Goal: Transaction & Acquisition: Purchase product/service

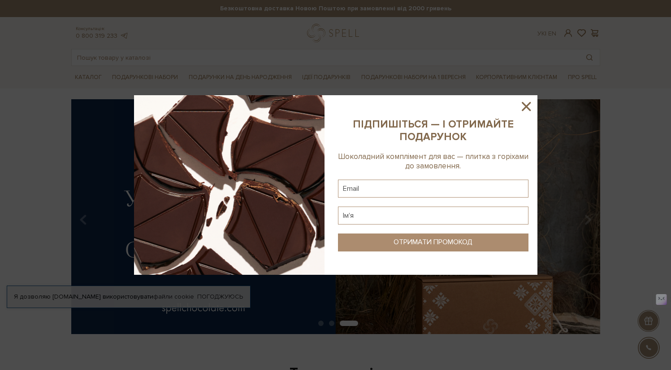
click at [525, 105] on icon at bounding box center [526, 106] width 9 height 9
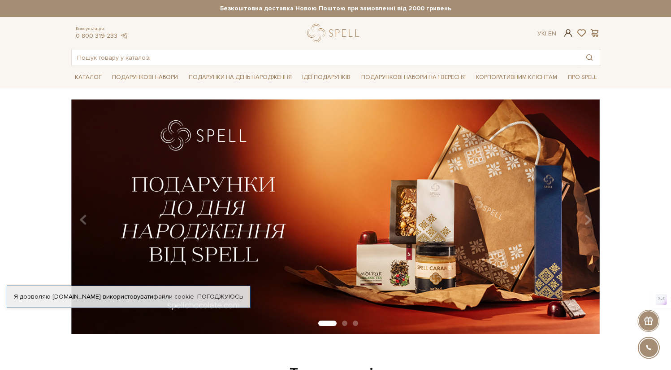
click at [567, 36] on span at bounding box center [568, 32] width 11 height 9
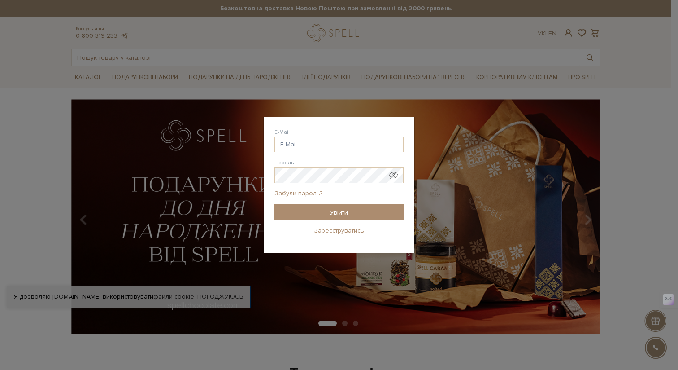
click at [310, 195] on link "Забули пароль?" at bounding box center [299, 193] width 48 height 8
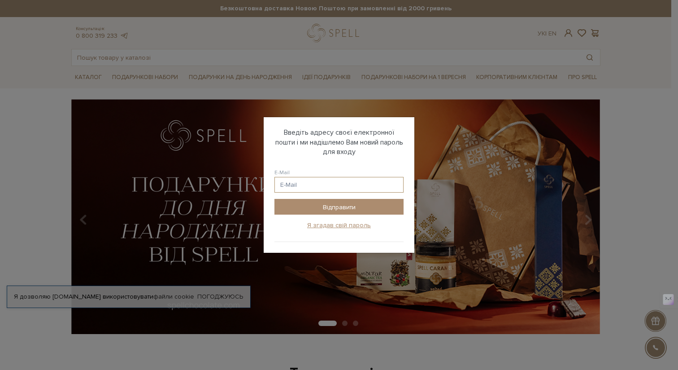
click at [304, 187] on input "E-Mail" at bounding box center [339, 185] width 129 height 16
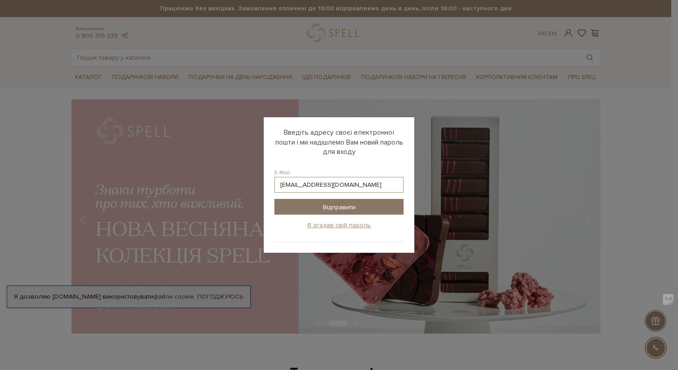
type input "savaalice@gmail.com"
click at [320, 209] on input "Відправити" at bounding box center [339, 207] width 129 height 16
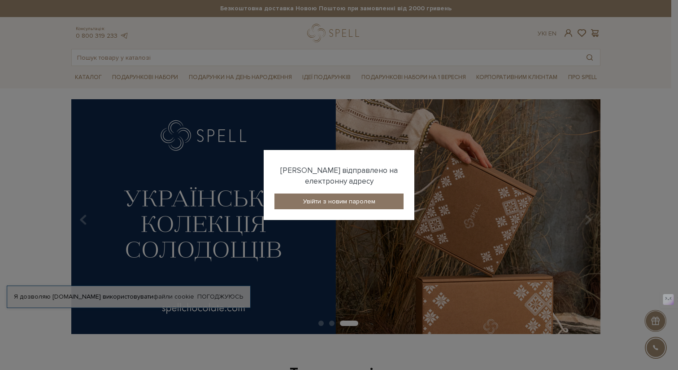
click at [320, 200] on link "Увійти з новим паролем" at bounding box center [339, 201] width 129 height 16
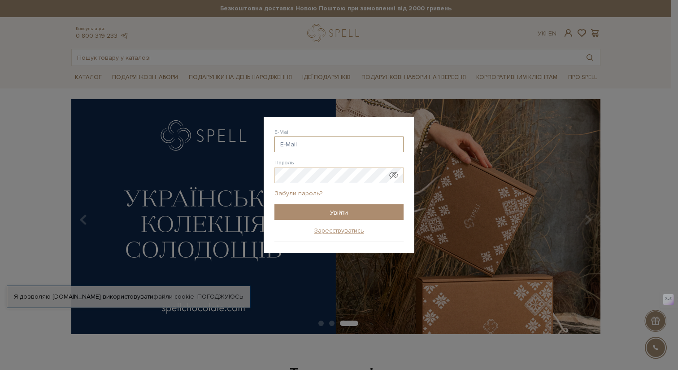
click at [313, 146] on input "E-Mail" at bounding box center [339, 144] width 129 height 16
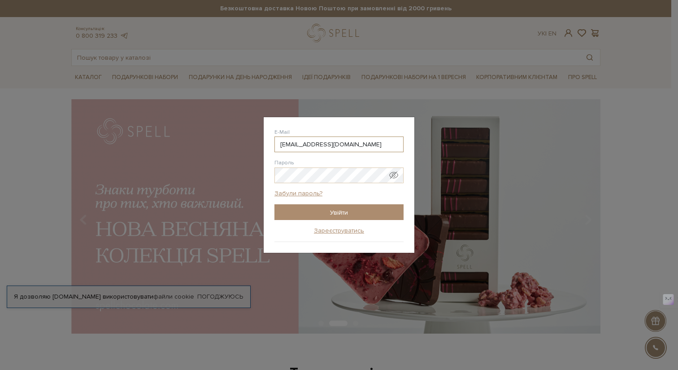
type input "[EMAIL_ADDRESS][DOMAIN_NAME]"
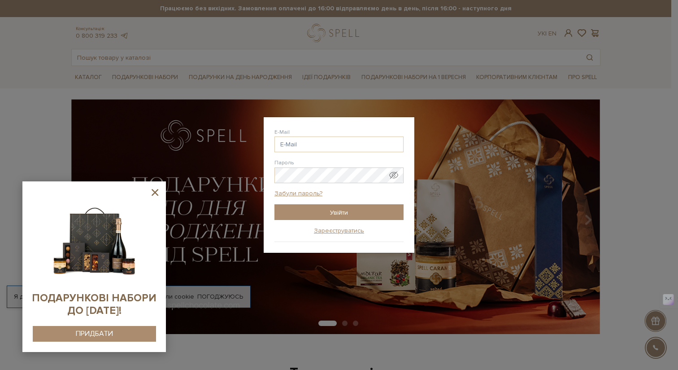
click at [225, 98] on div "Авторизація E-Mail savaalice @gmail.com savaalice @ukr.net savaalice @i.ua sava…" at bounding box center [339, 185] width 678 height 370
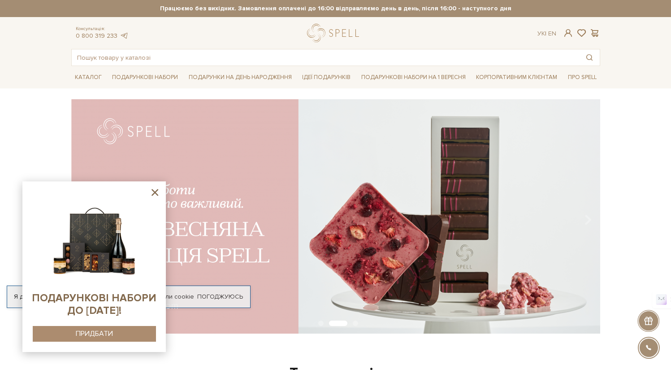
click at [154, 192] on icon at bounding box center [155, 192] width 7 height 7
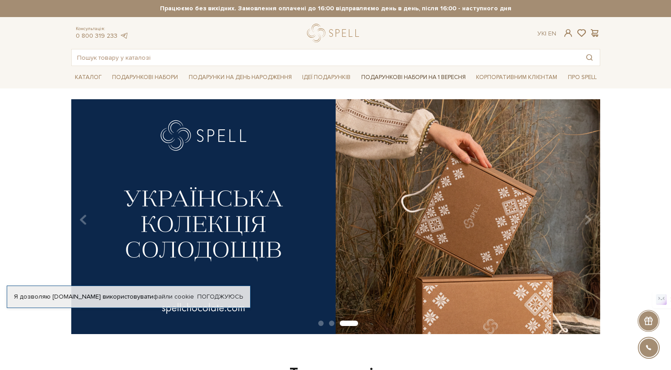
click at [438, 72] on link "Подарункові набори на 1 Вересня" at bounding box center [414, 77] width 112 height 15
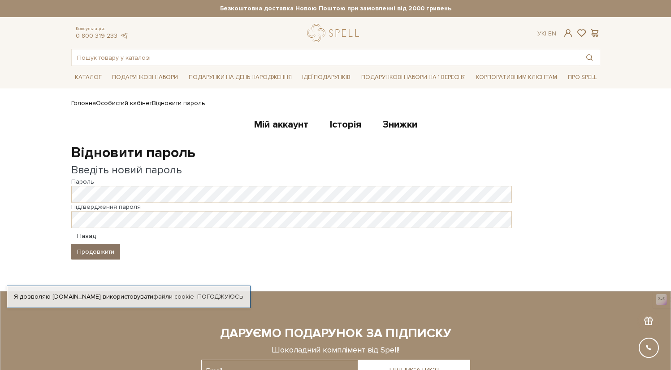
click at [109, 250] on button "Продовжити" at bounding box center [95, 252] width 49 height 16
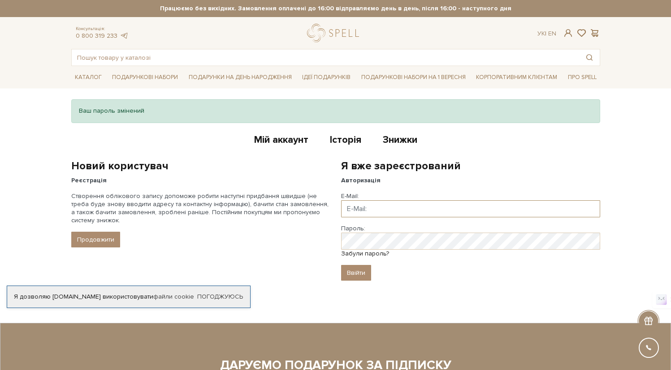
click at [389, 212] on input "Email" at bounding box center [470, 208] width 259 height 17
type input "[EMAIL_ADDRESS][DOMAIN_NAME]"
click at [357, 270] on input "Ввійти" at bounding box center [356, 273] width 30 height 16
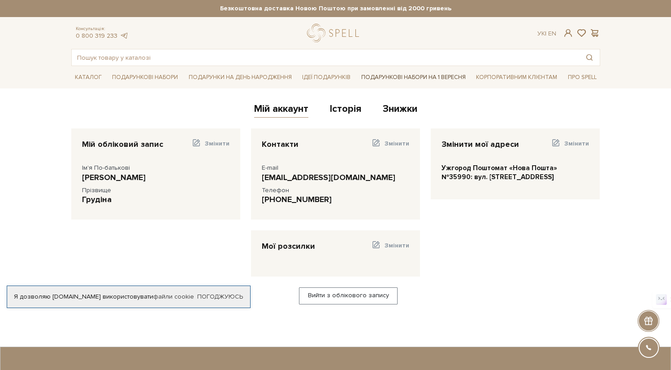
click at [410, 79] on link "Подарункові набори на 1 Вересня" at bounding box center [414, 77] width 112 height 15
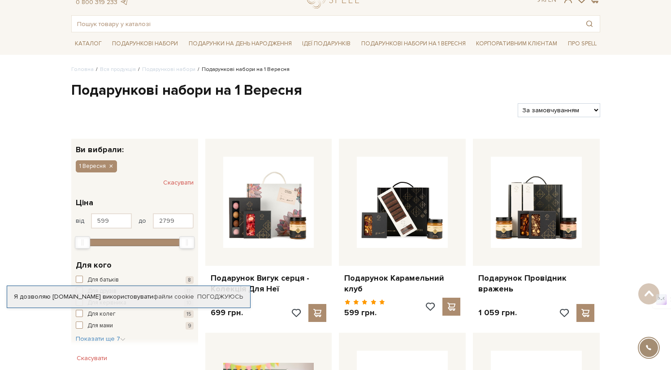
scroll to position [33, 0]
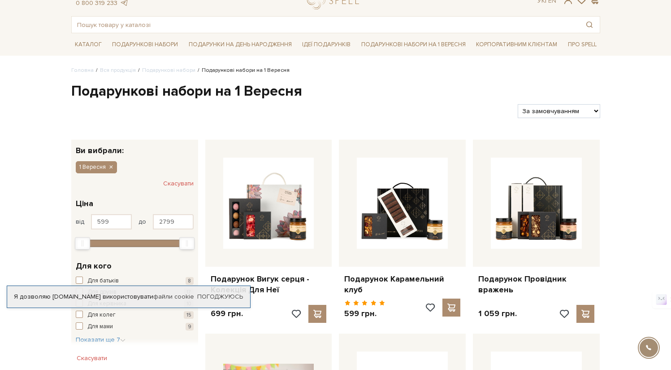
click at [579, 115] on select "За замовчуванням За Ціною (зростання) За Ціною (зменшення) Новинки За популярні…" at bounding box center [559, 111] width 82 height 14
select select "https://spellchocolate.com/our-productions/podarunkovi-box/1_veresnya?sort=p.pr…"
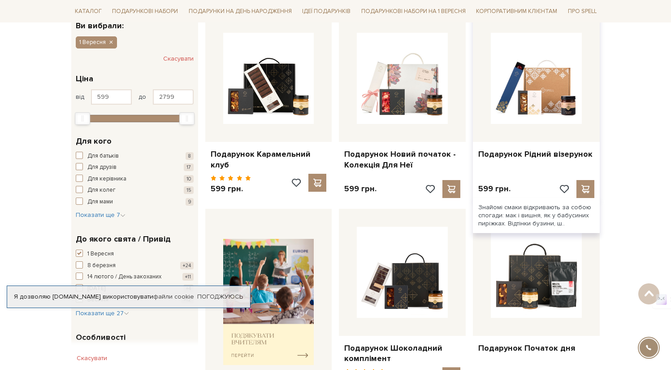
scroll to position [155, 0]
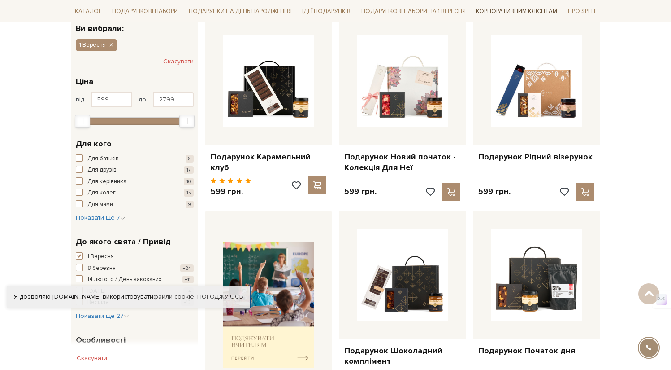
drag, startPoint x: 279, startPoint y: 299, endPoint x: 507, endPoint y: 4, distance: 372.8
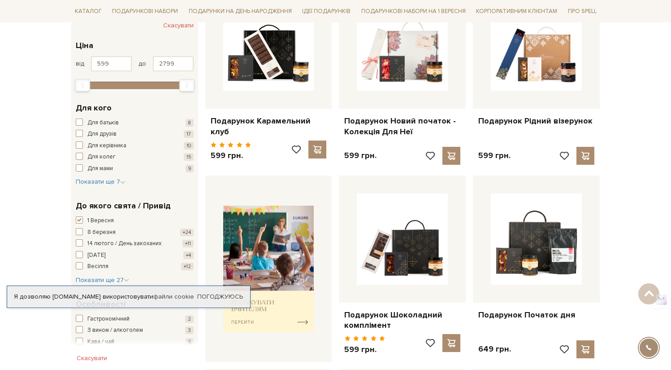
scroll to position [192, 0]
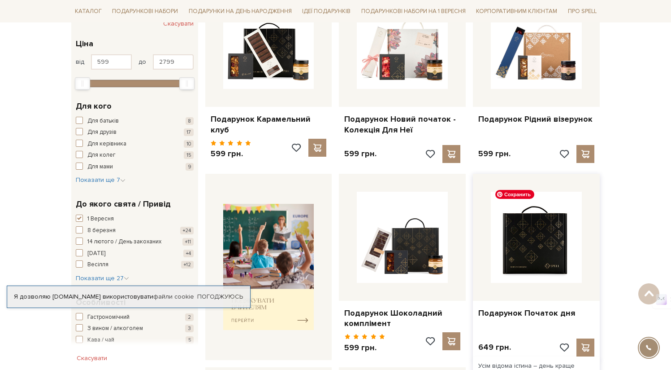
click at [527, 237] on img at bounding box center [536, 237] width 91 height 91
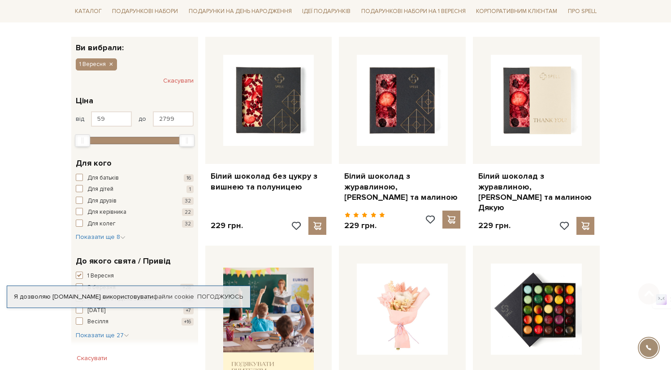
scroll to position [148, 0]
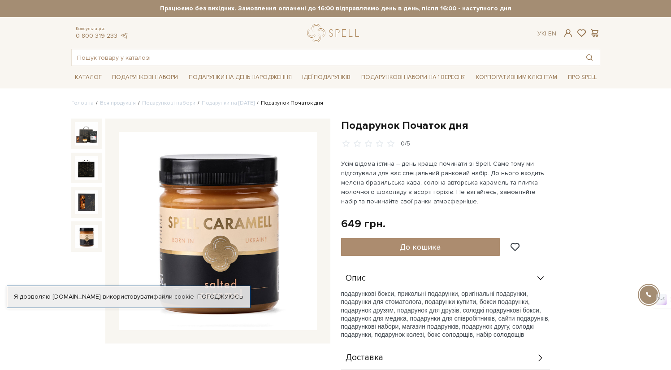
click at [91, 227] on img at bounding box center [86, 236] width 23 height 23
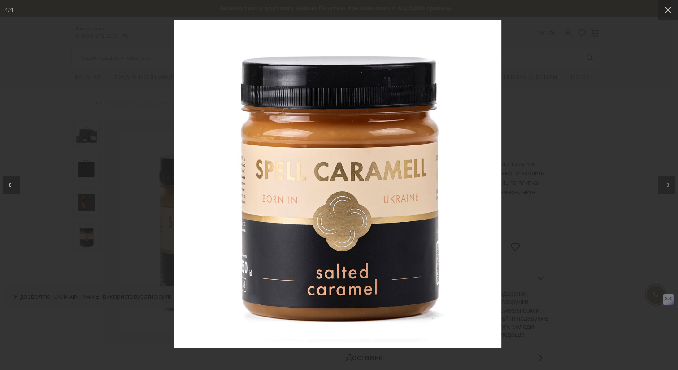
click at [89, 206] on div at bounding box center [339, 185] width 678 height 370
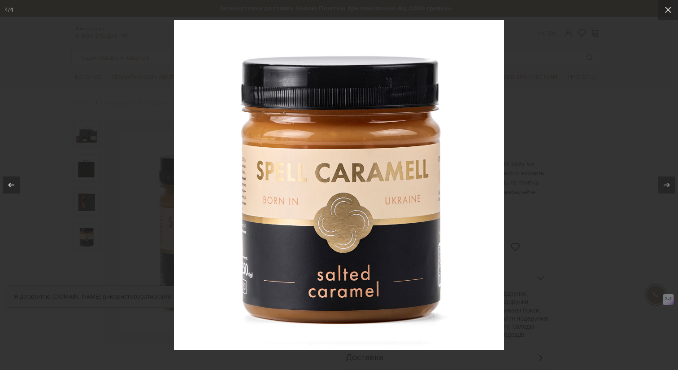
click at [96, 167] on div at bounding box center [339, 185] width 678 height 370
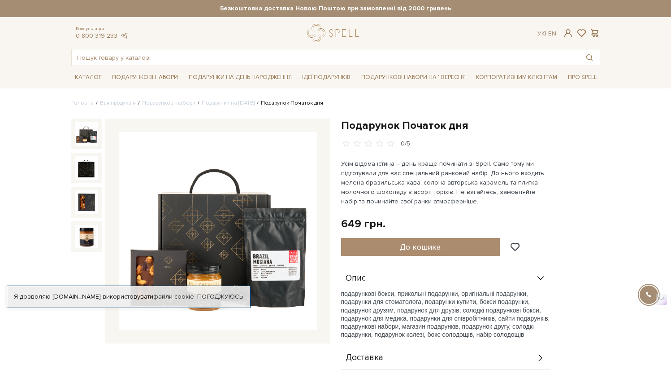
click at [87, 141] on img at bounding box center [86, 133] width 23 height 23
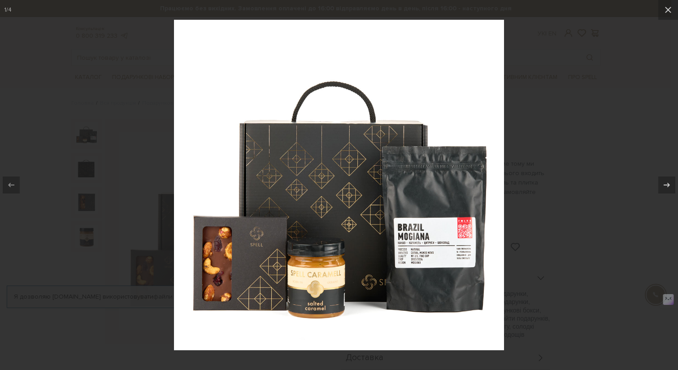
click at [441, 273] on img at bounding box center [339, 185] width 330 height 330
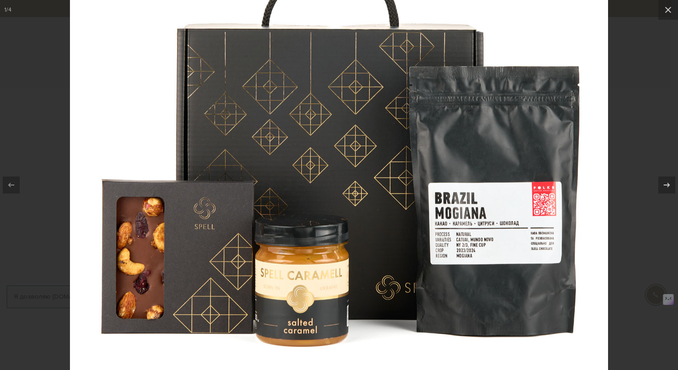
click at [624, 264] on div at bounding box center [339, 185] width 678 height 370
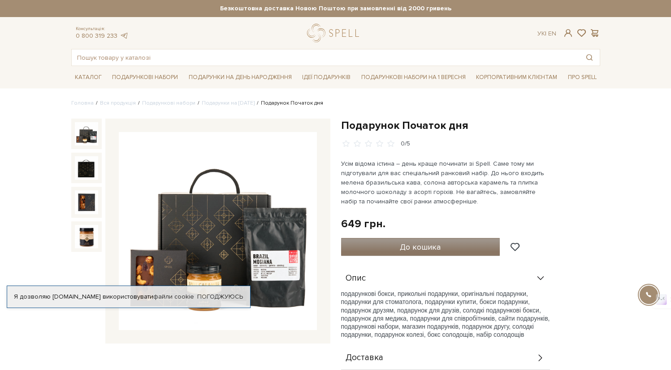
click at [471, 248] on button "До кошика" at bounding box center [420, 247] width 159 height 18
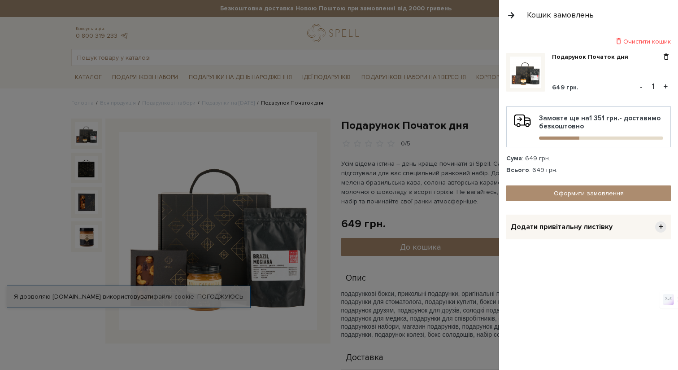
click at [11, 21] on div at bounding box center [339, 185] width 678 height 370
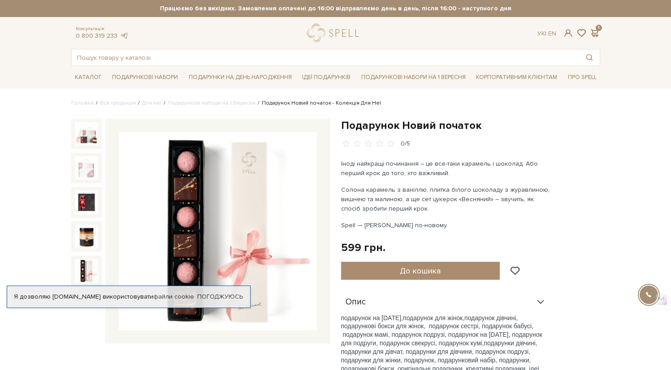
click at [86, 267] on img at bounding box center [86, 270] width 23 height 23
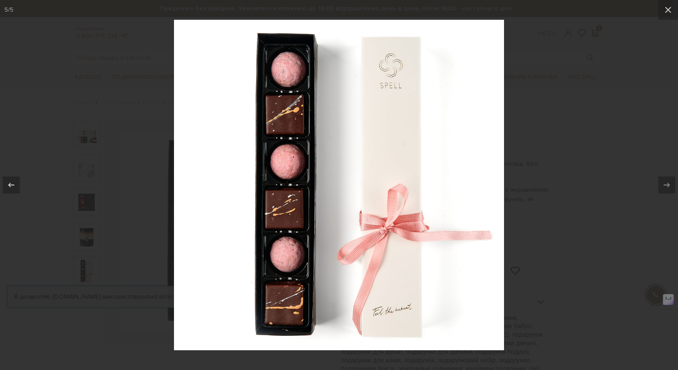
click at [87, 230] on div at bounding box center [339, 185] width 678 height 370
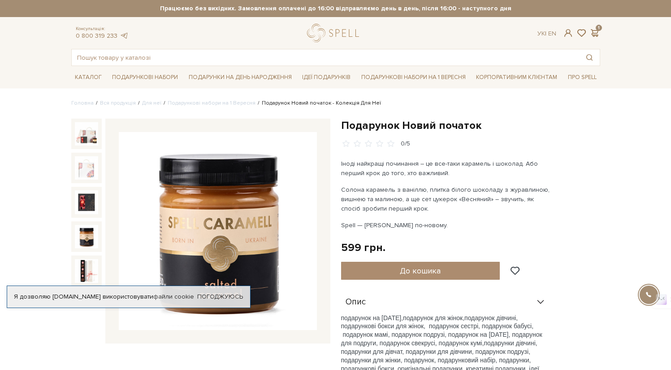
click at [87, 230] on img at bounding box center [86, 236] width 23 height 23
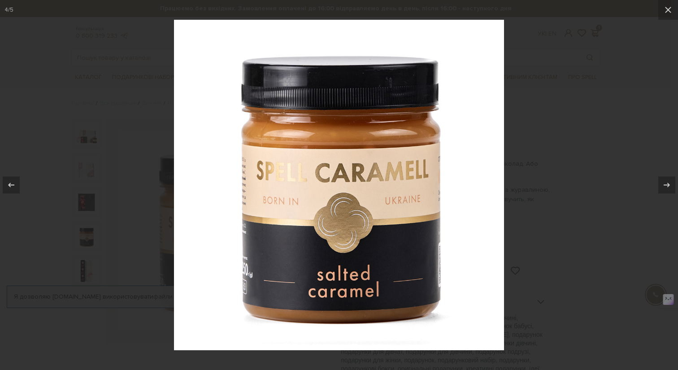
click at [85, 205] on div at bounding box center [339, 185] width 678 height 370
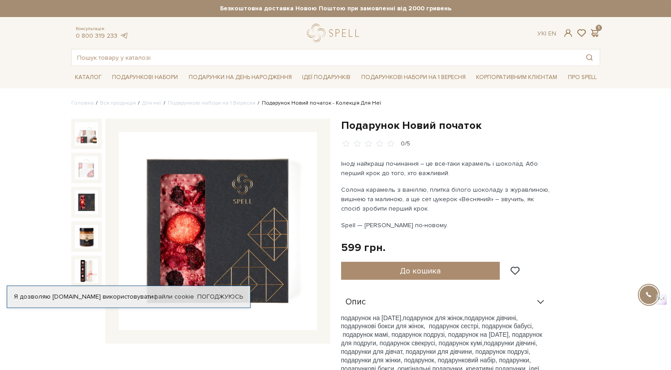
click at [85, 205] on img at bounding box center [86, 201] width 23 height 23
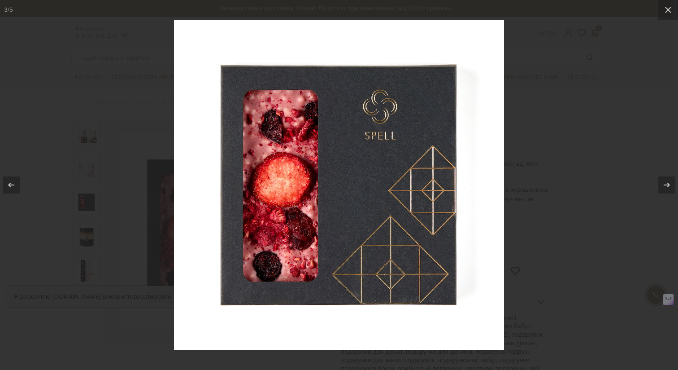
click at [107, 240] on div at bounding box center [339, 185] width 678 height 370
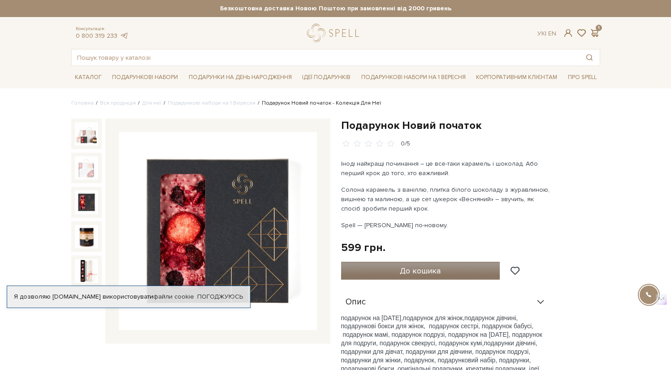
click at [400, 272] on span "До кошика" at bounding box center [420, 271] width 41 height 10
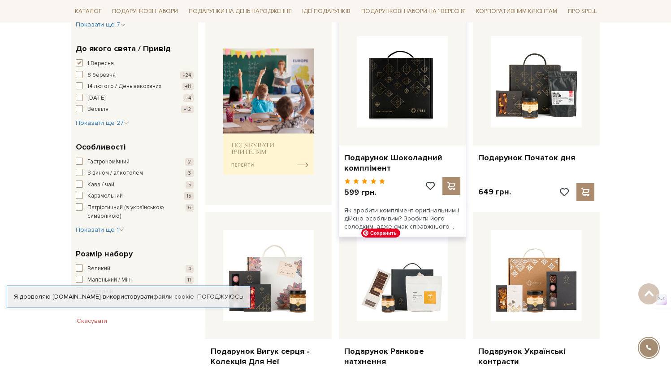
scroll to position [265, 0]
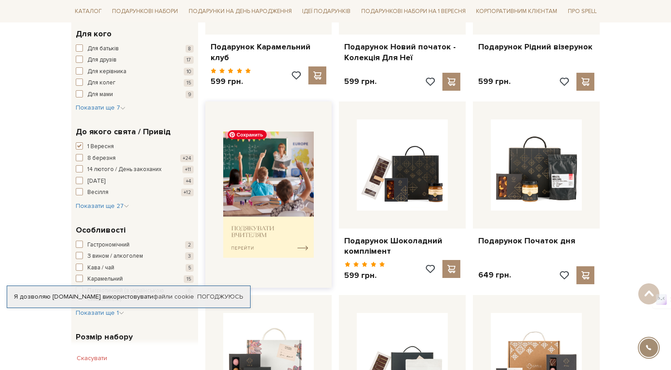
click at [273, 190] on img at bounding box center [268, 194] width 91 height 126
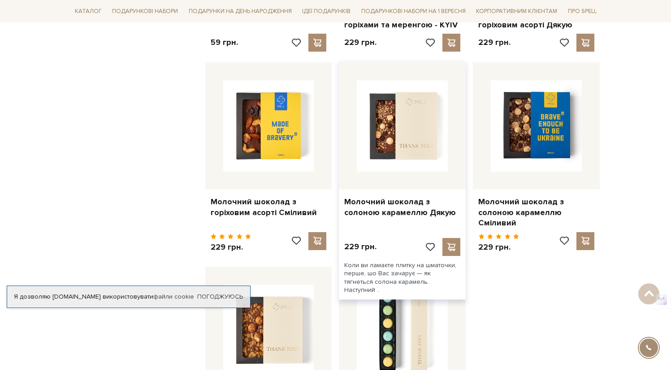
scroll to position [844, 0]
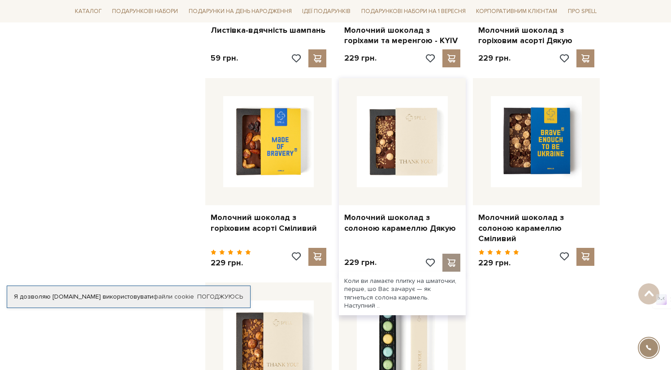
click at [454, 260] on span at bounding box center [451, 262] width 11 height 8
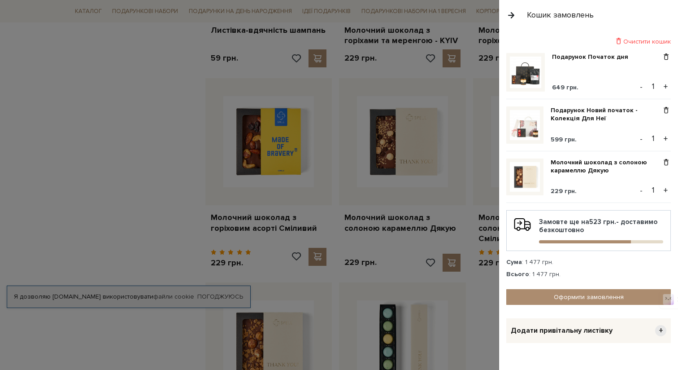
click at [481, 313] on div at bounding box center [339, 185] width 678 height 370
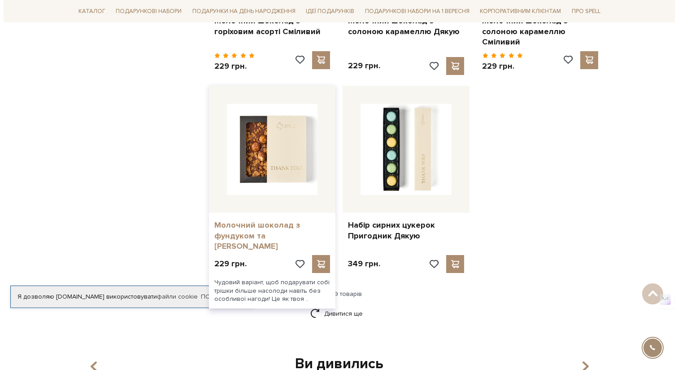
scroll to position [1047, 0]
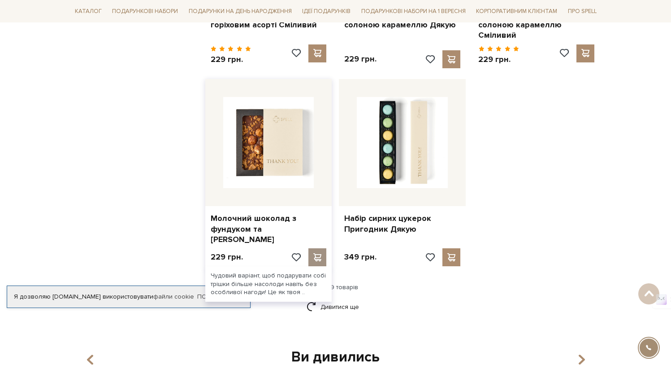
click at [315, 255] on span at bounding box center [317, 257] width 11 height 8
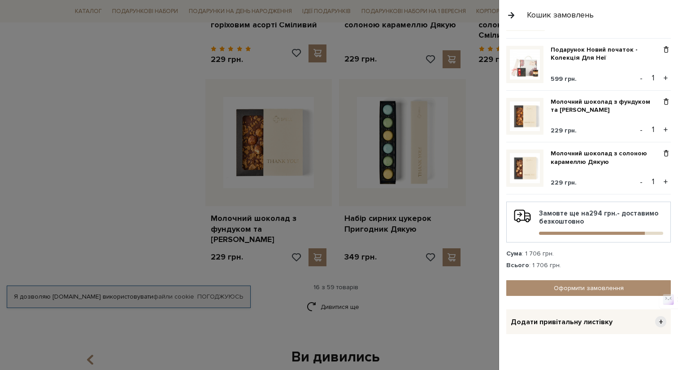
scroll to position [64, 0]
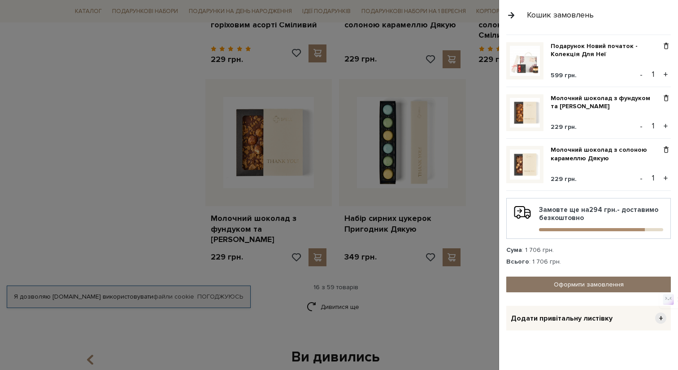
click at [589, 284] on link "Оформити замовлення" at bounding box center [588, 284] width 165 height 16
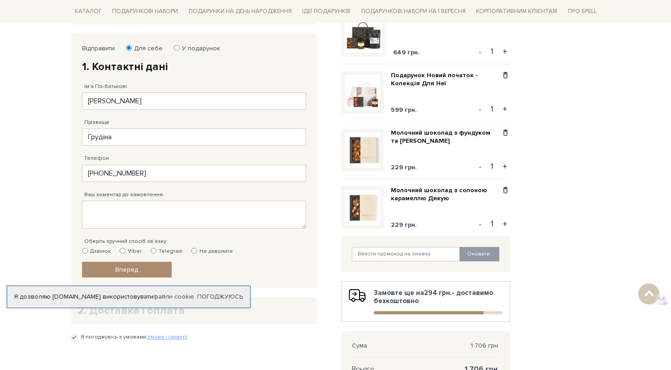
scroll to position [142, 0]
click at [195, 48] on label "У подарунок" at bounding box center [198, 48] width 44 height 8
click at [180, 48] on input "У подарунок" at bounding box center [177, 47] width 6 height 6
radio input "true"
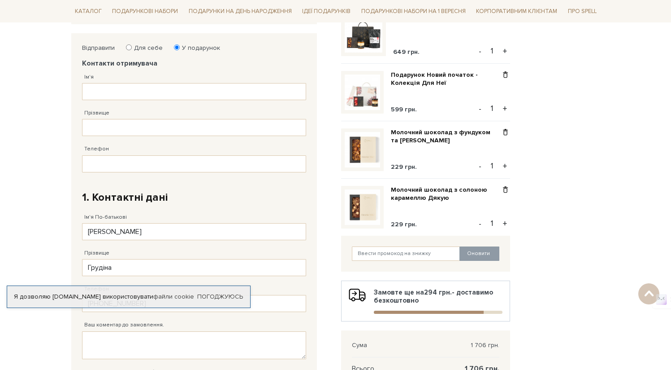
click at [150, 48] on label "Для себе" at bounding box center [145, 48] width 35 height 8
click at [132, 48] on input "Для себе" at bounding box center [129, 47] width 6 height 6
radio input "true"
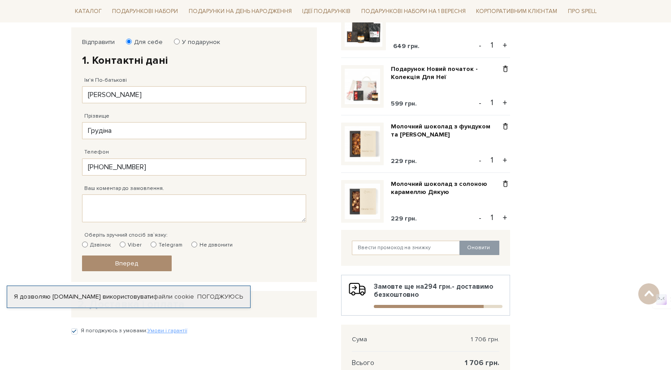
scroll to position [126, 0]
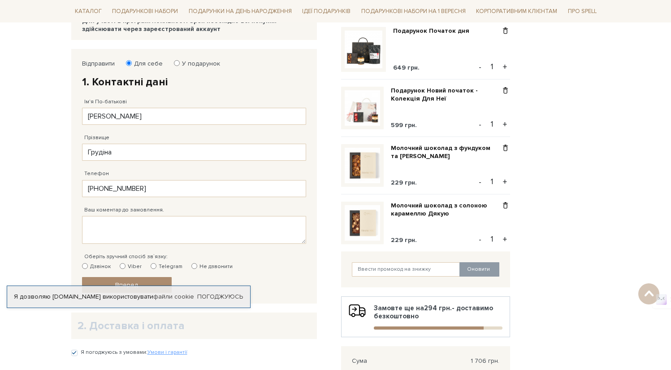
click at [367, 49] on img at bounding box center [364, 50] width 38 height 38
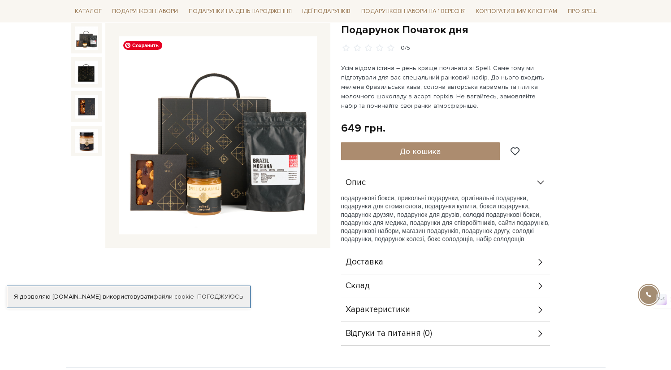
scroll to position [105, 0]
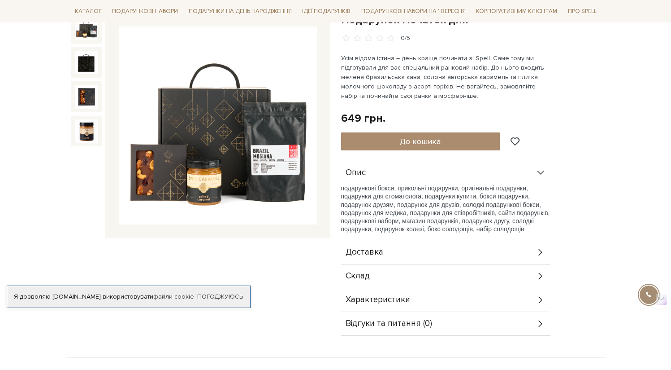
click at [368, 275] on span "Склад" at bounding box center [358, 276] width 24 height 8
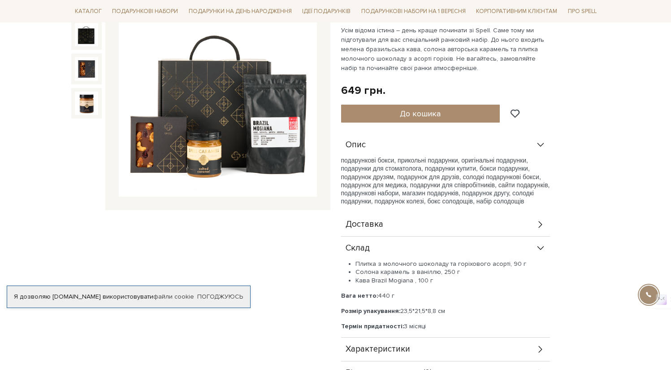
scroll to position [134, 0]
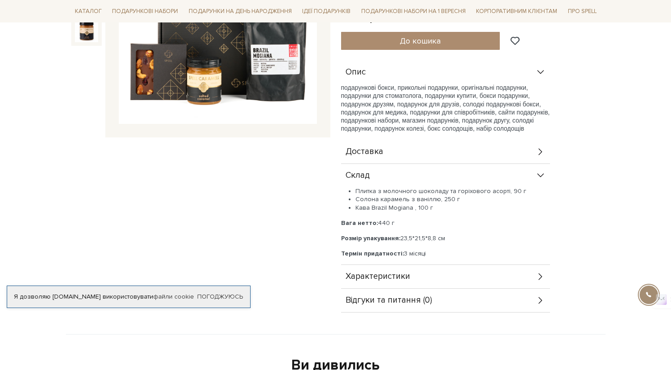
click at [414, 282] on div "Характеристики" at bounding box center [445, 276] width 209 height 23
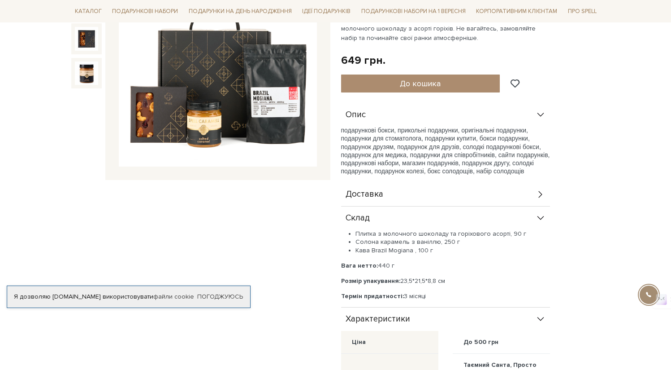
scroll to position [0, 0]
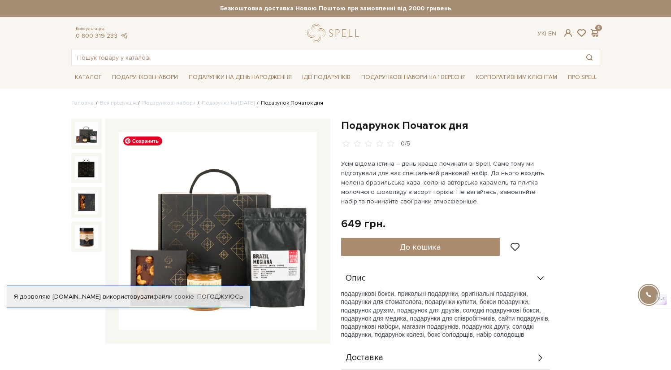
click at [277, 273] on img at bounding box center [218, 231] width 198 height 198
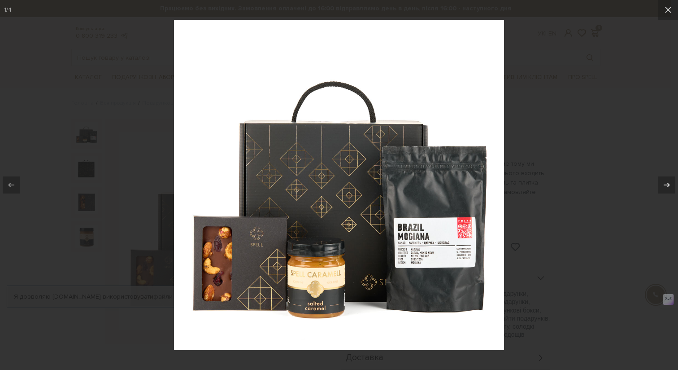
click at [410, 263] on img at bounding box center [339, 185] width 330 height 330
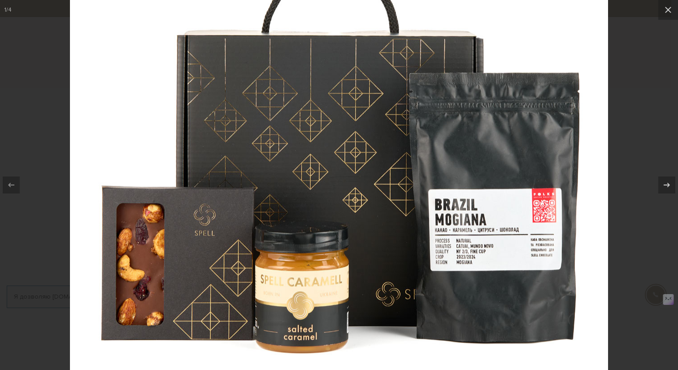
click at [525, 269] on img at bounding box center [339, 135] width 538 height 538
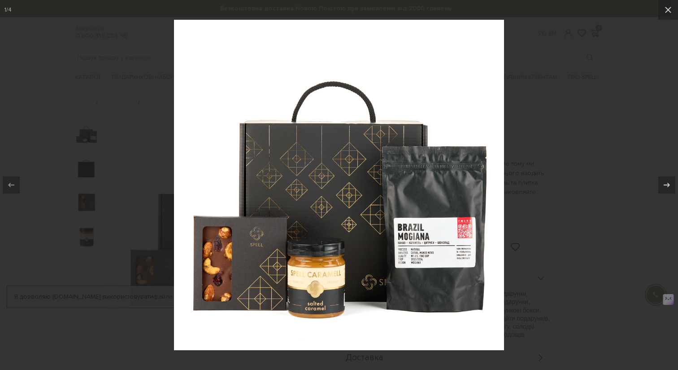
click at [474, 234] on img at bounding box center [339, 185] width 330 height 330
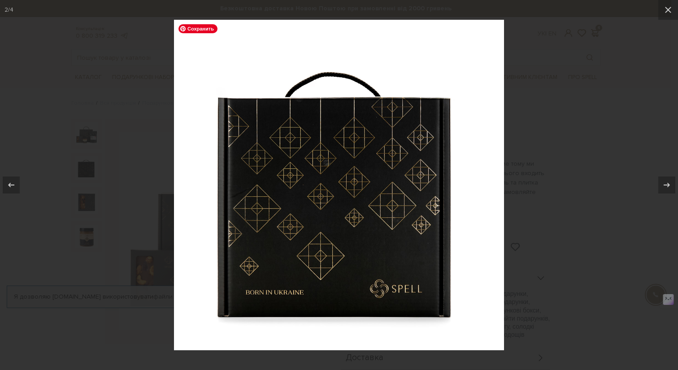
click at [474, 234] on img at bounding box center [339, 185] width 330 height 330
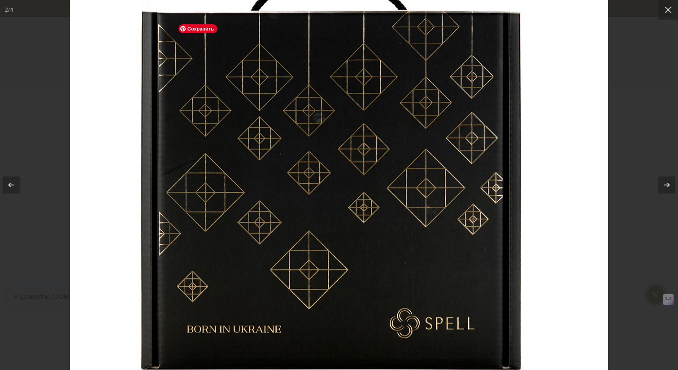
click at [540, 231] on img at bounding box center [339, 154] width 538 height 538
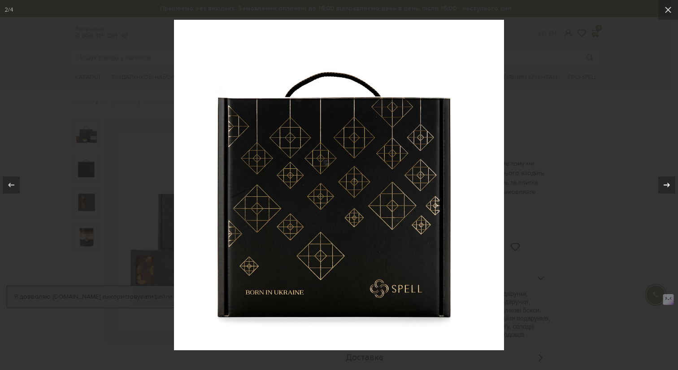
click at [658, 189] on button at bounding box center [662, 184] width 31 height 45
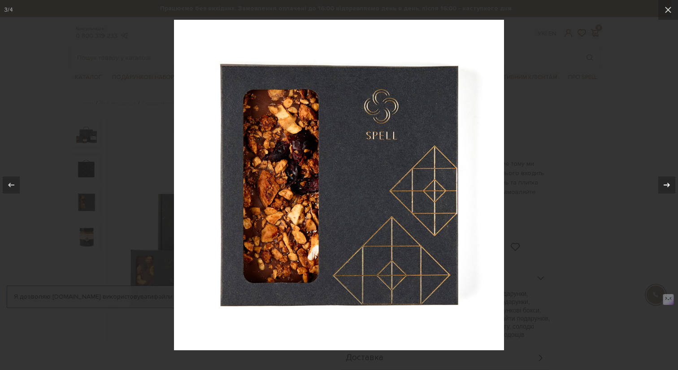
click at [658, 189] on button at bounding box center [662, 184] width 31 height 45
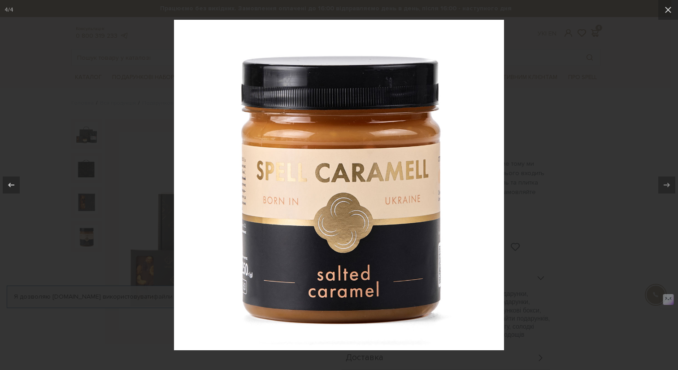
click at [536, 207] on div at bounding box center [339, 185] width 678 height 370
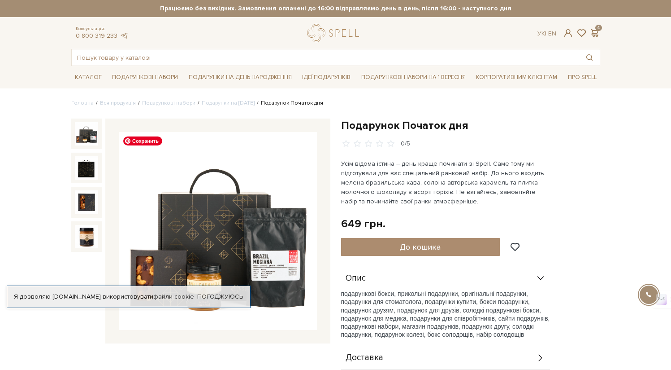
click at [268, 260] on img at bounding box center [218, 231] width 198 height 198
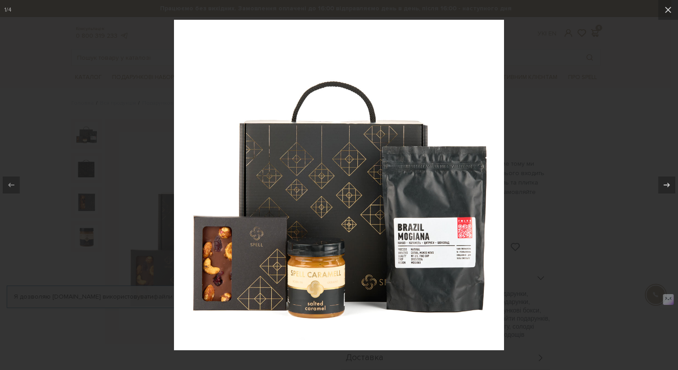
click at [459, 248] on img at bounding box center [339, 185] width 330 height 330
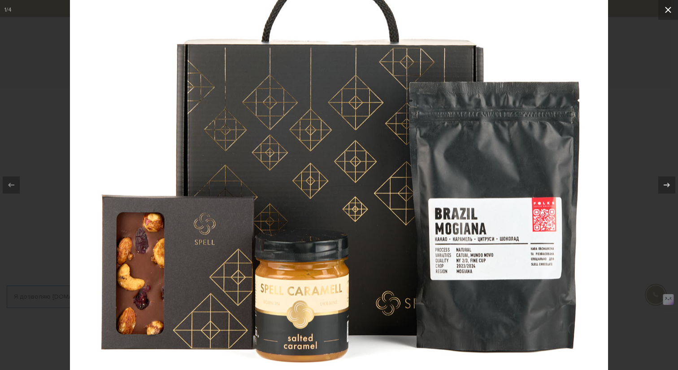
click at [669, 13] on icon at bounding box center [668, 9] width 11 height 11
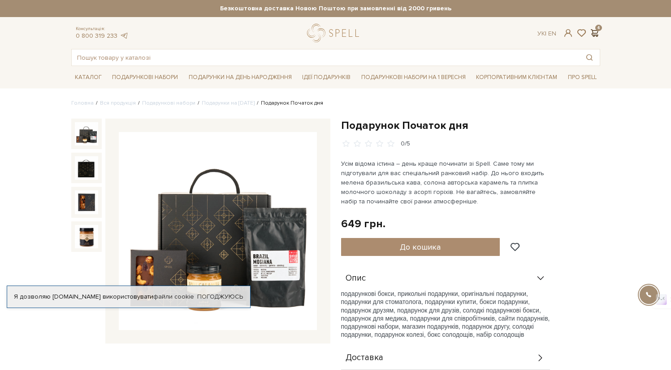
click at [595, 35] on span at bounding box center [595, 32] width 11 height 9
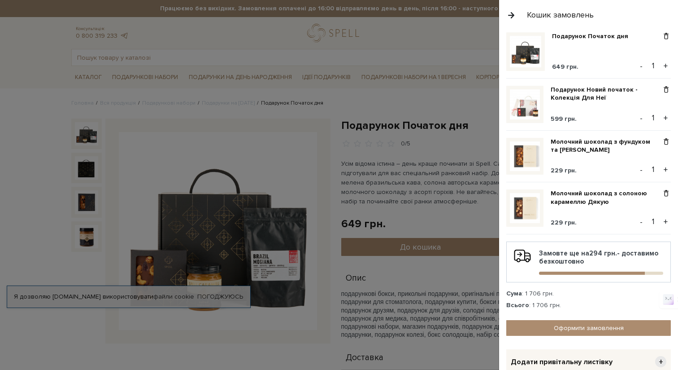
scroll to position [22, 0]
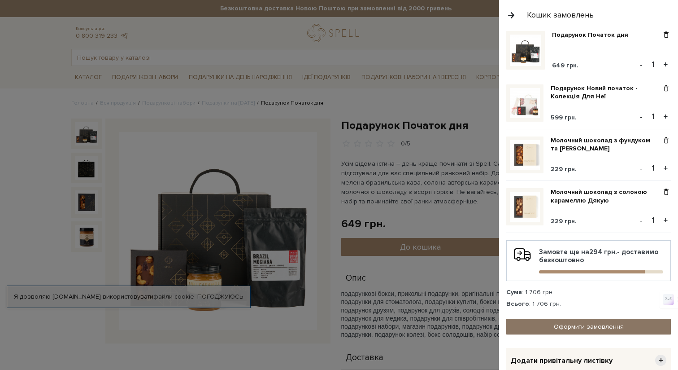
click at [588, 322] on link "Оформити замовлення" at bounding box center [588, 326] width 165 height 16
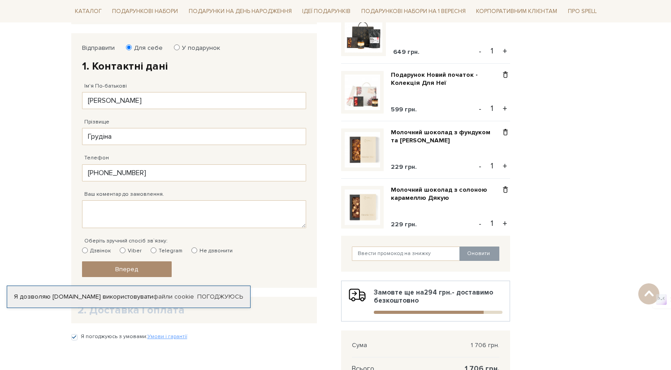
scroll to position [209, 0]
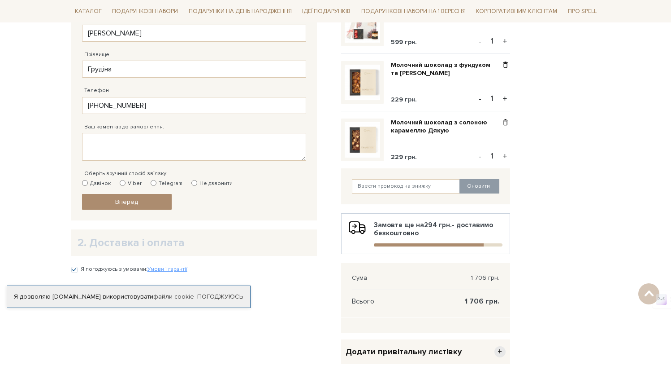
click at [126, 183] on label "Viber" at bounding box center [131, 183] width 22 height 8
click at [126, 183] on input "Viber" at bounding box center [123, 183] width 6 height 6
radio input "true"
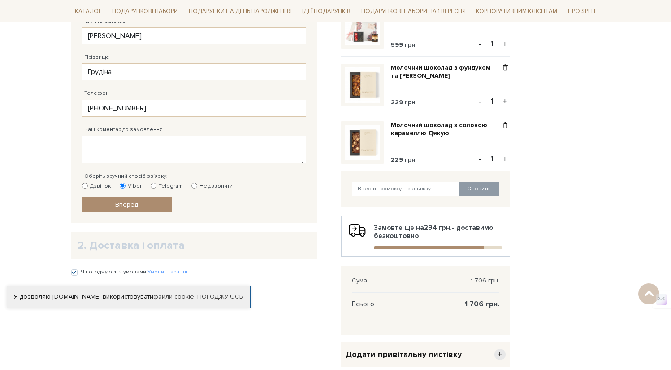
scroll to position [225, 0]
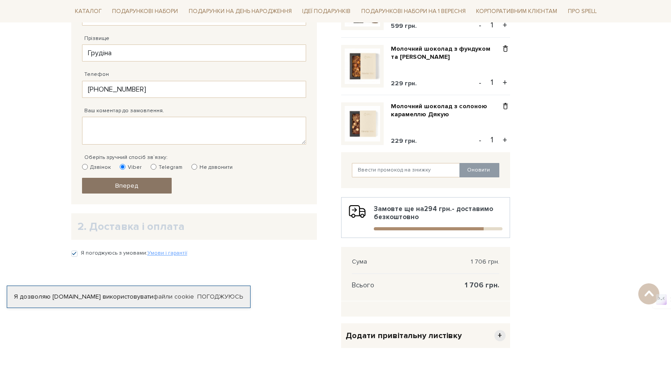
click at [127, 188] on span "Вперед" at bounding box center [126, 186] width 23 height 8
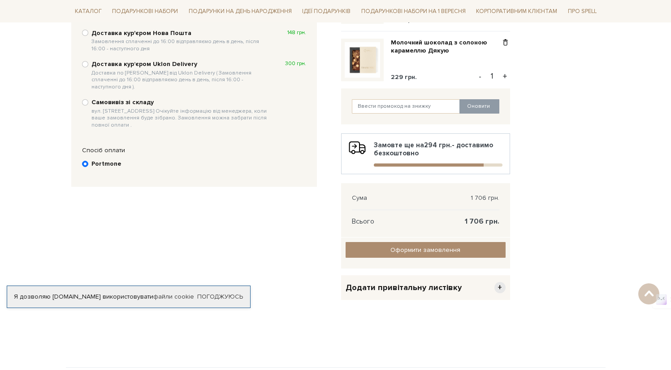
scroll to position [342, 0]
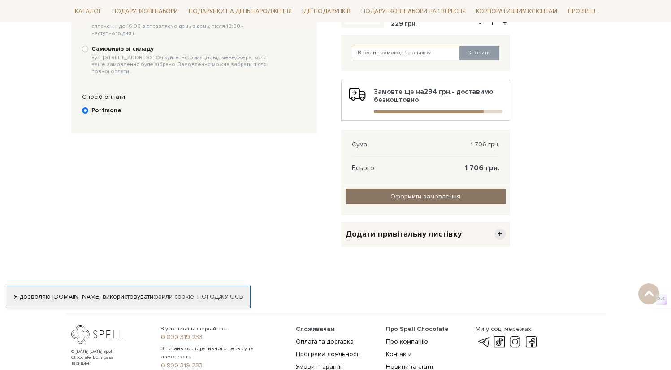
click at [471, 196] on link "Оформити замовлення" at bounding box center [426, 196] width 160 height 16
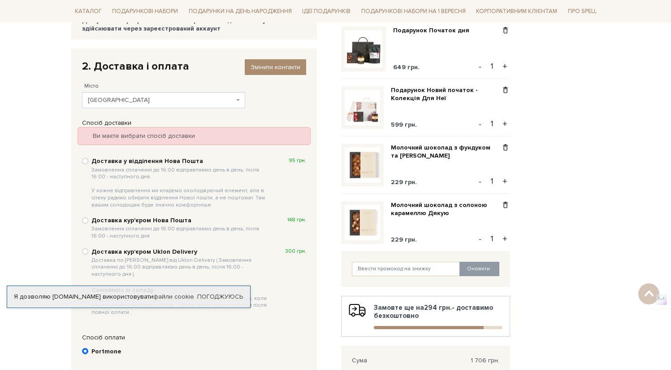
scroll to position [87, 0]
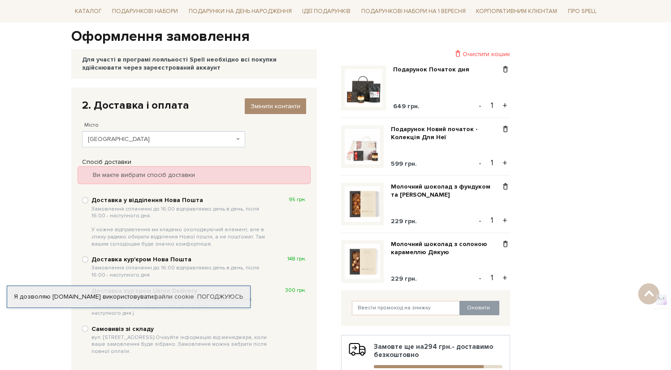
click at [182, 203] on b "Доставка у відділення Нова Пошта Замовлення сплаченні до 16:00 відправляємо ден…" at bounding box center [181, 221] width 179 height 51
click at [88, 203] on input "Доставка у відділення Нова Пошта Замовлення сплаченні до 16:00 відправляємо ден…" at bounding box center [85, 200] width 6 height 6
radio input "true"
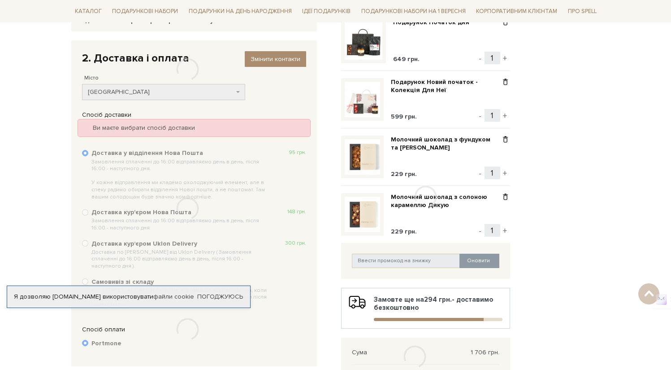
scroll to position [147, 0]
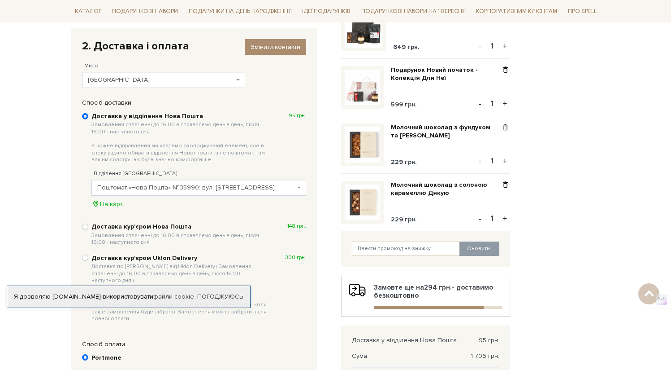
click at [209, 190] on span "Поштомат «Нова Пошта» №35990: вул. Університетська, 12в, ОСББ" at bounding box center [196, 187] width 198 height 9
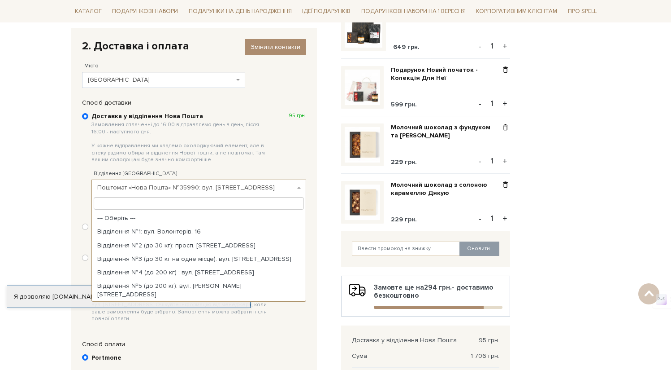
scroll to position [1258, 0]
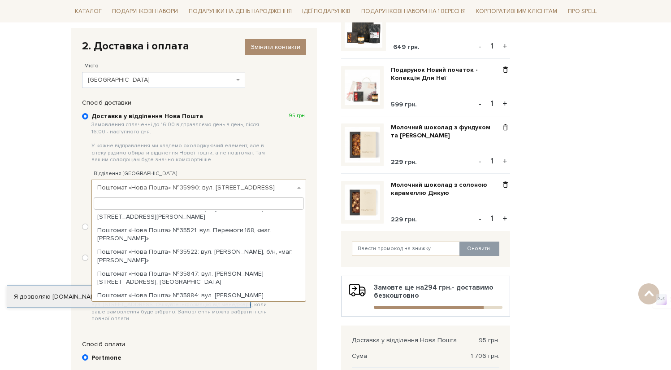
click at [209, 190] on span "Поштомат «Нова Пошта» №35990: вул. Університетська, 12в, ОСББ" at bounding box center [196, 187] width 198 height 9
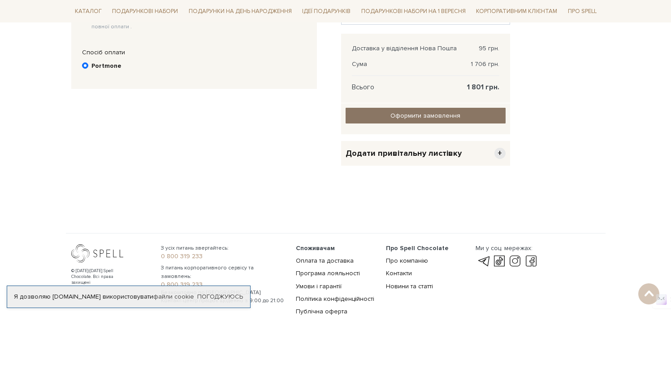
scroll to position [442, 0]
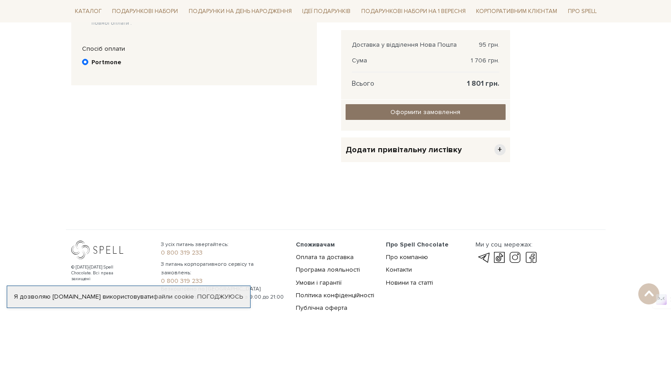
click at [398, 113] on input "Оформити замовлення" at bounding box center [426, 112] width 160 height 16
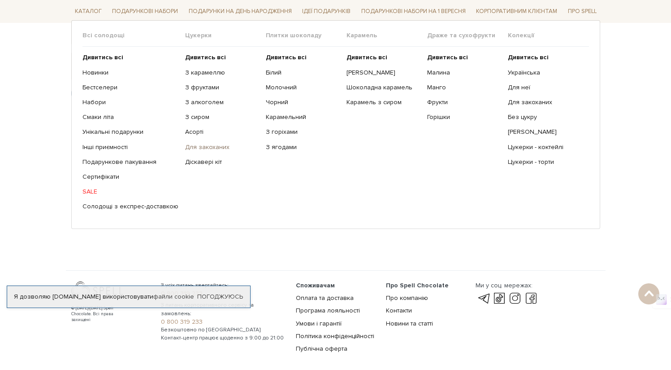
scroll to position [319, 0]
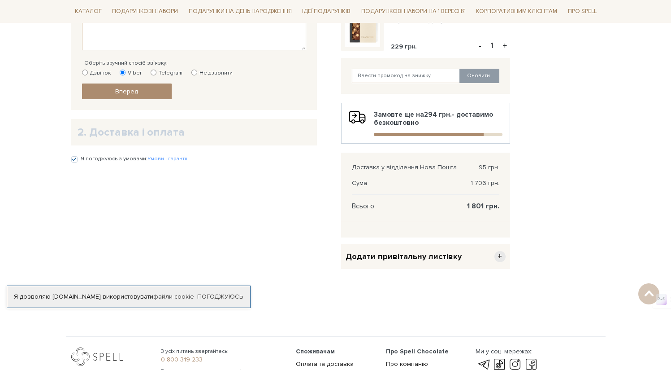
click at [37, 187] on body "Подарункові набори SALE Корпоративним клієнтам Доставка і оплата Консультація: …" at bounding box center [335, 56] width 671 height 751
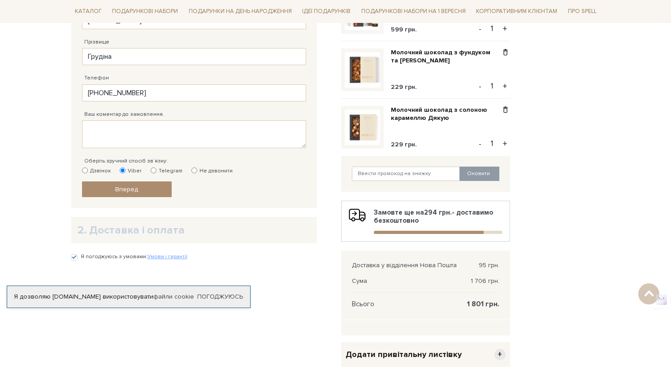
scroll to position [150, 0]
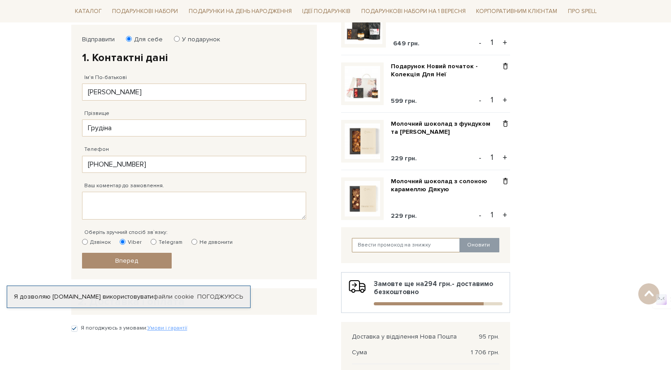
click at [394, 243] on input "text" at bounding box center [406, 245] width 109 height 14
type input "uk2t0alw"
click at [494, 246] on button "Оновити" at bounding box center [480, 245] width 40 height 14
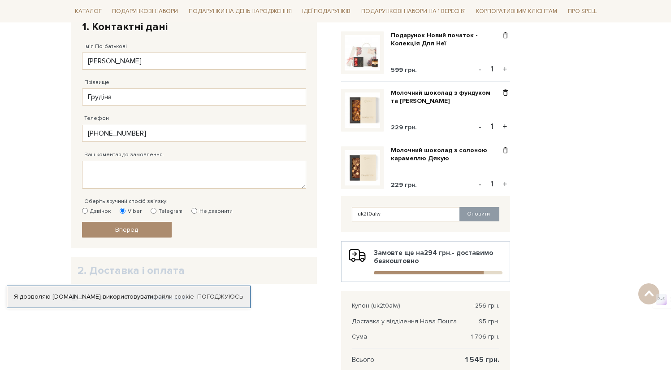
scroll to position [168, 0]
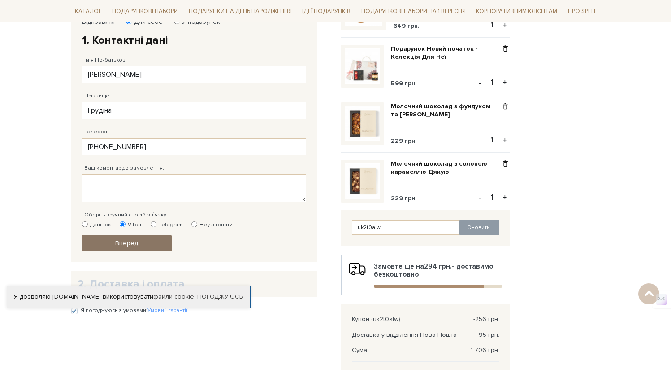
click at [153, 240] on link "Вперед" at bounding box center [127, 243] width 90 height 16
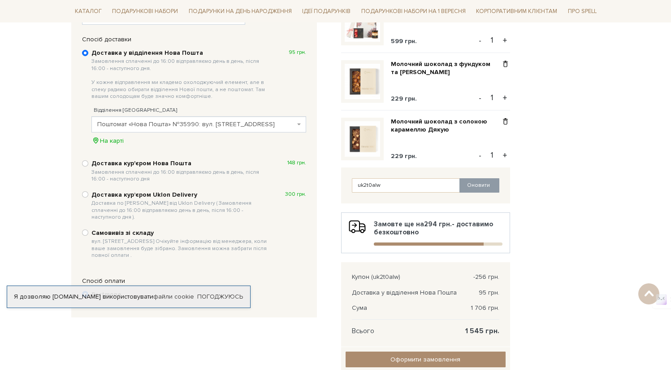
scroll to position [213, 0]
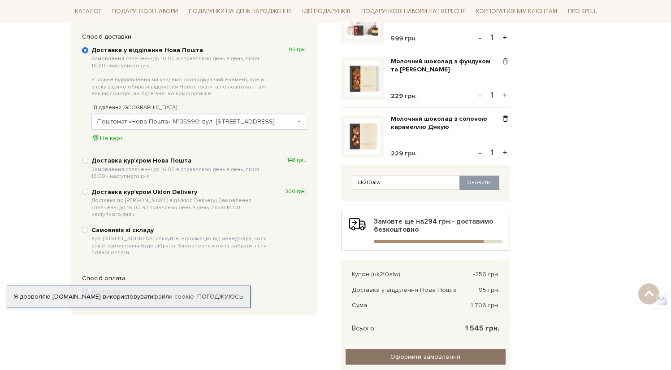
click at [397, 351] on input "Оформити замовлення" at bounding box center [426, 357] width 160 height 16
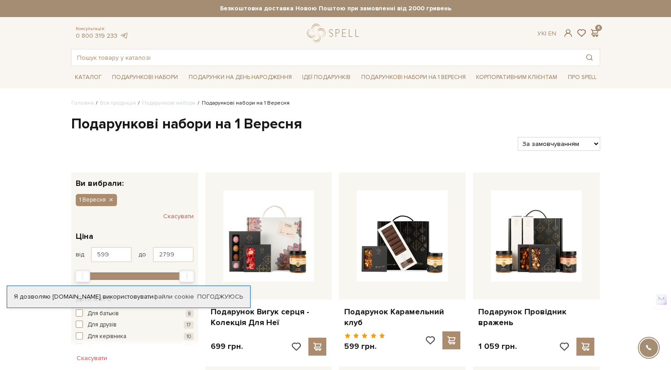
click at [548, 144] on select "За замовчуванням За Ціною (зростання) За Ціною (зменшення) Новинки За популярні…" at bounding box center [559, 144] width 82 height 14
select select "[URL][DOMAIN_NAME]"
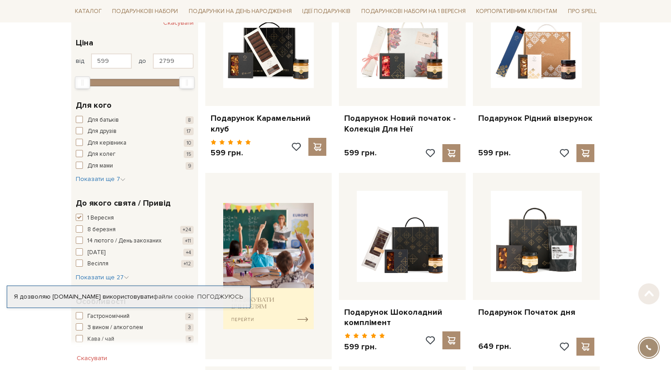
scroll to position [200, 0]
